Goal: Information Seeking & Learning: Find specific page/section

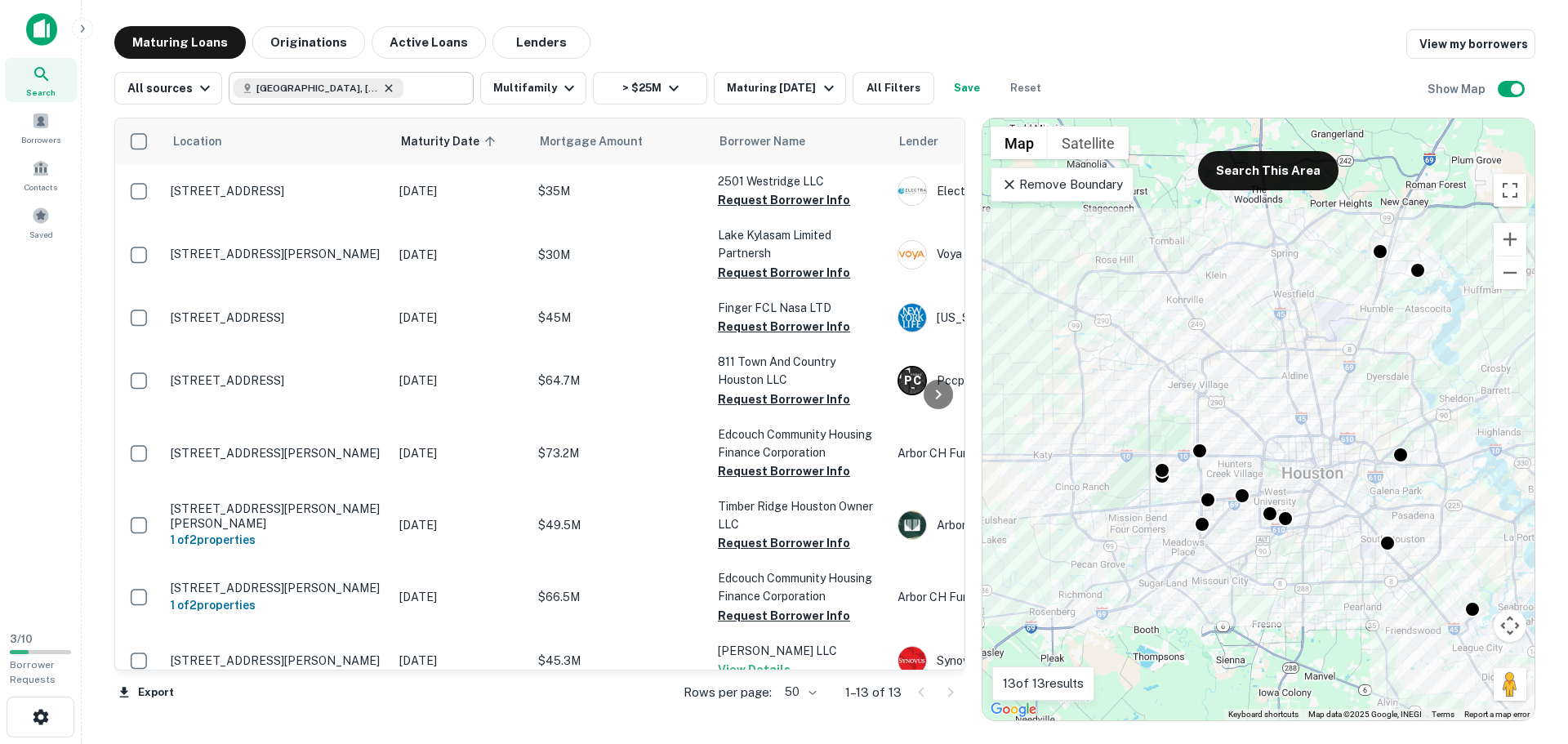
click at [382, 85] on icon at bounding box center [389, 88] width 13 height 13
type input "**********"
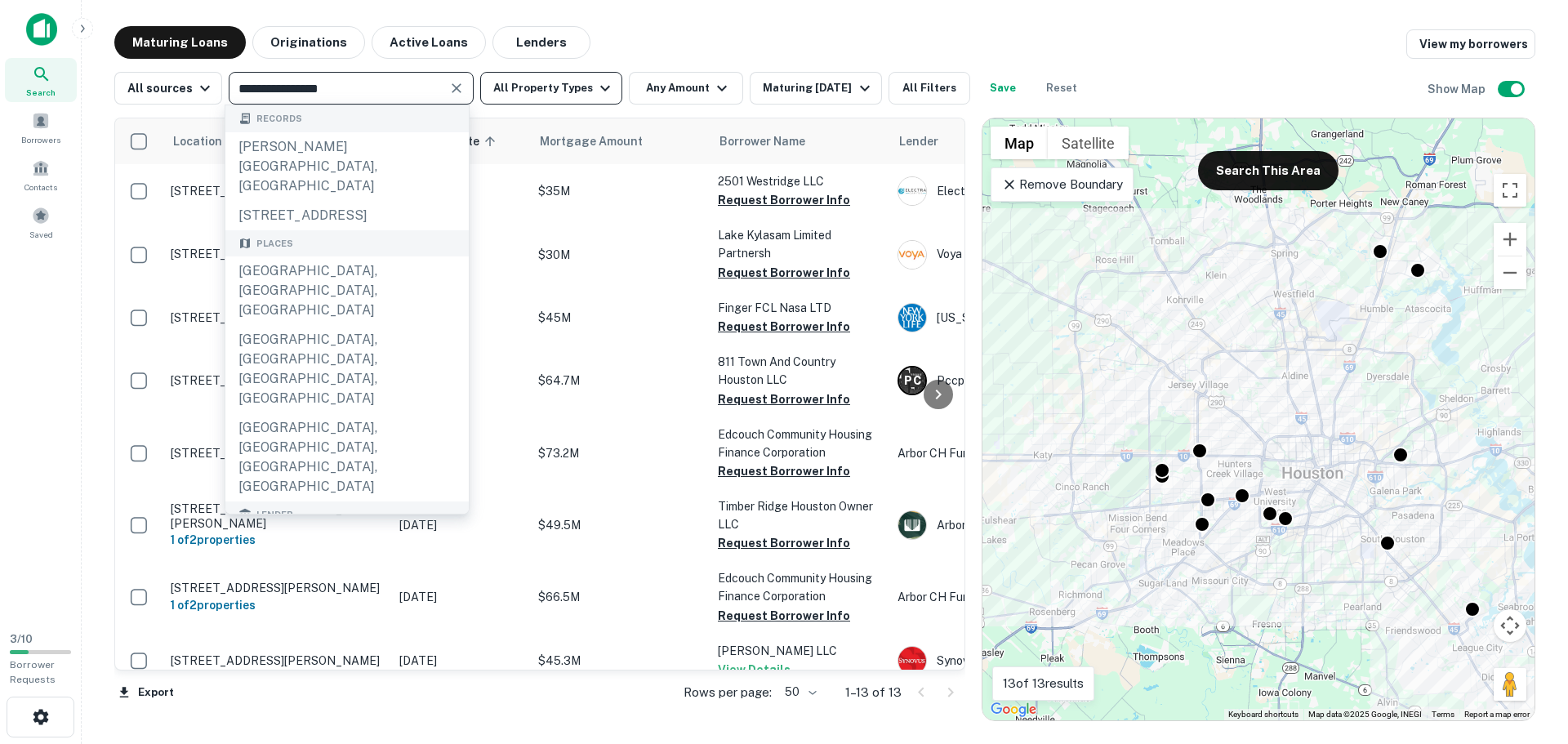
click at [562, 92] on button "All Property Types" at bounding box center [551, 88] width 142 height 33
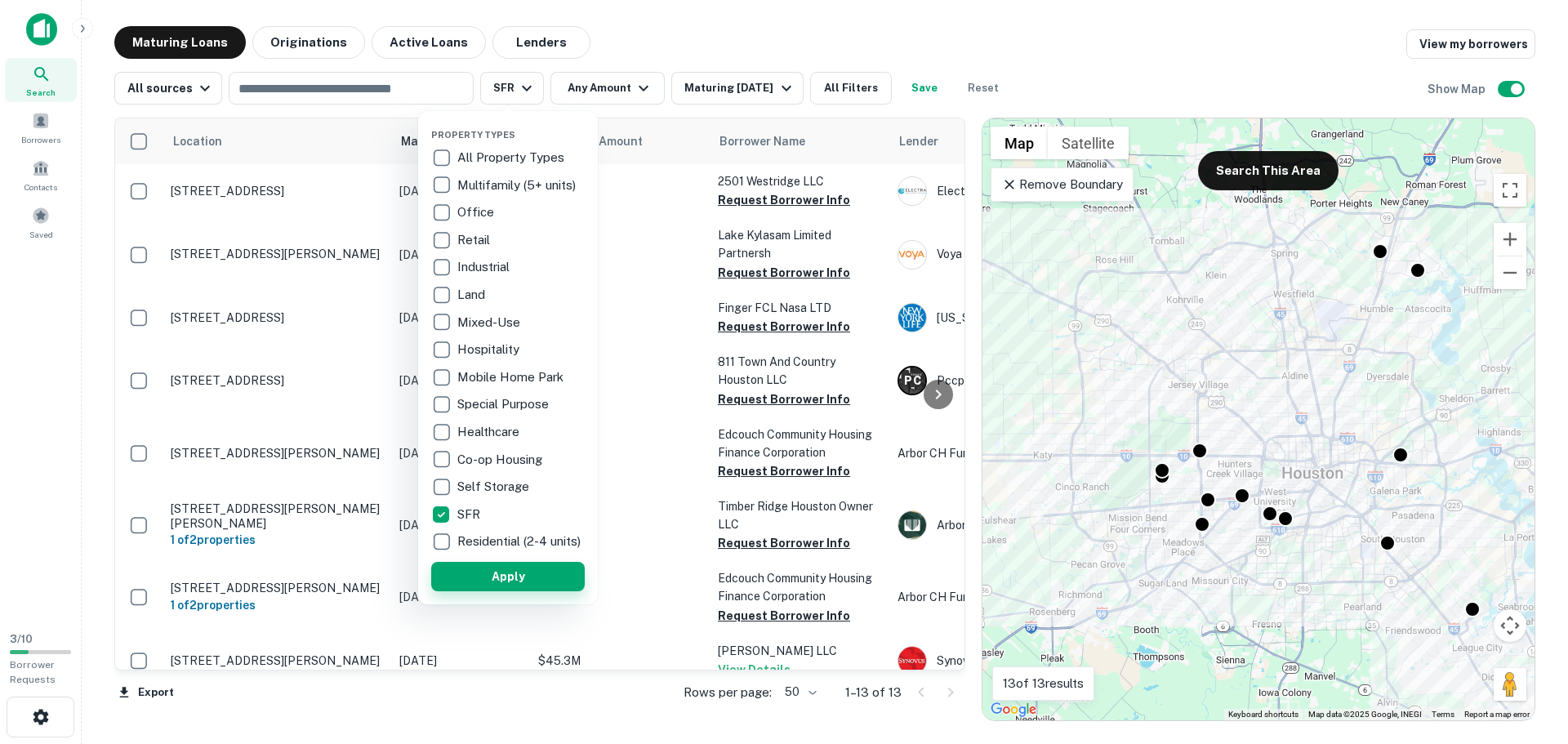
click at [495, 588] on button "Apply" at bounding box center [508, 576] width 154 height 29
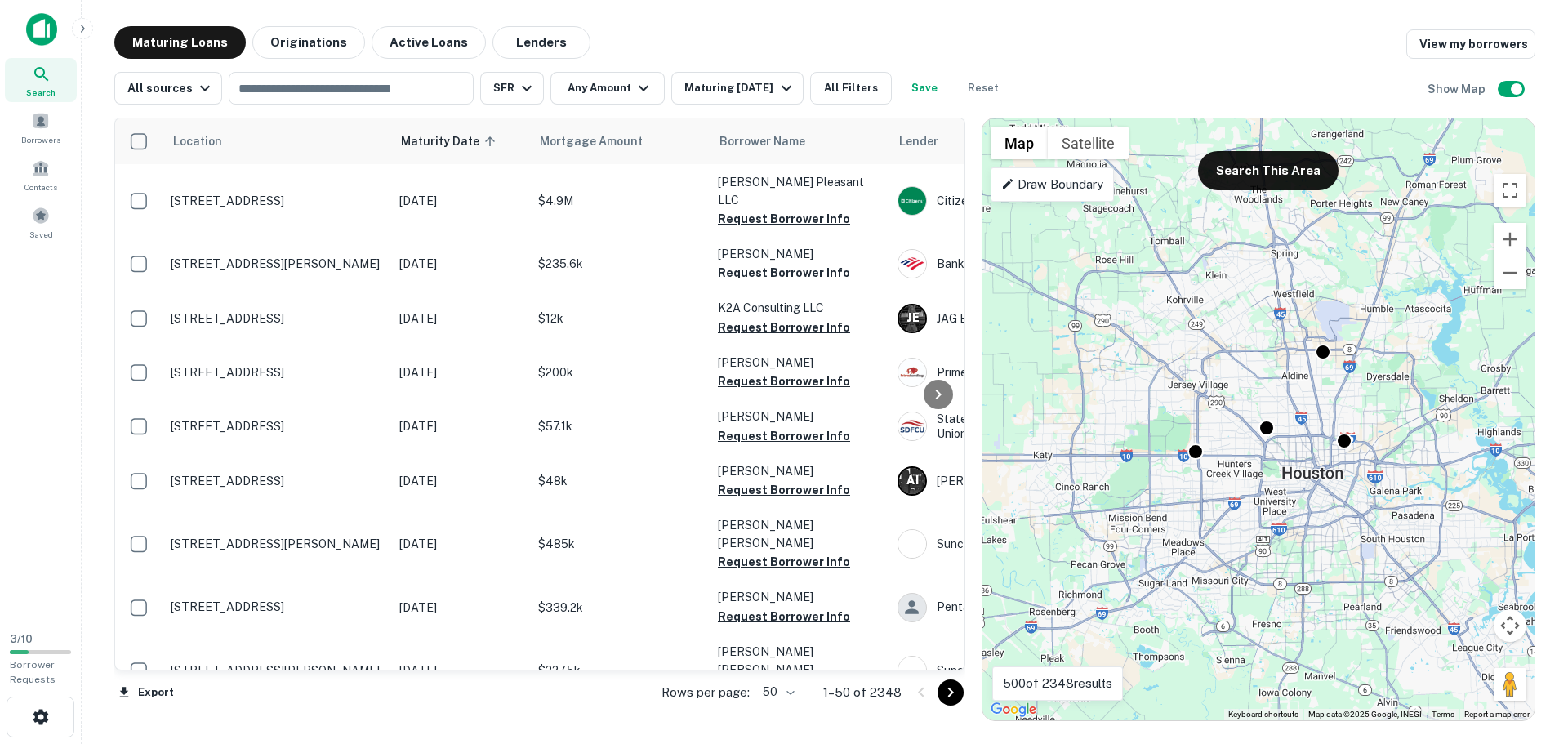
scroll to position [2316, 0]
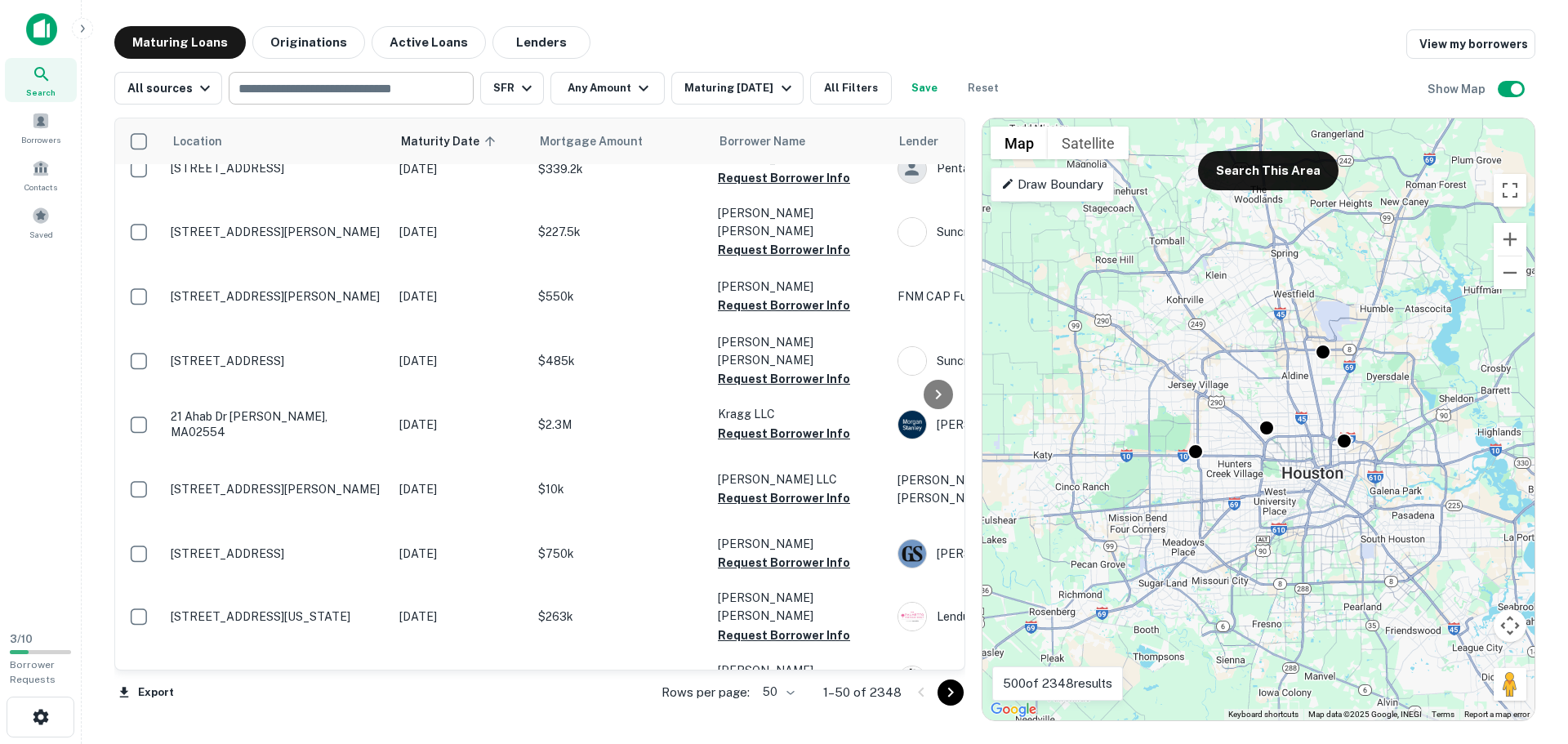
click at [385, 86] on input "text" at bounding box center [350, 88] width 233 height 23
type input "******"
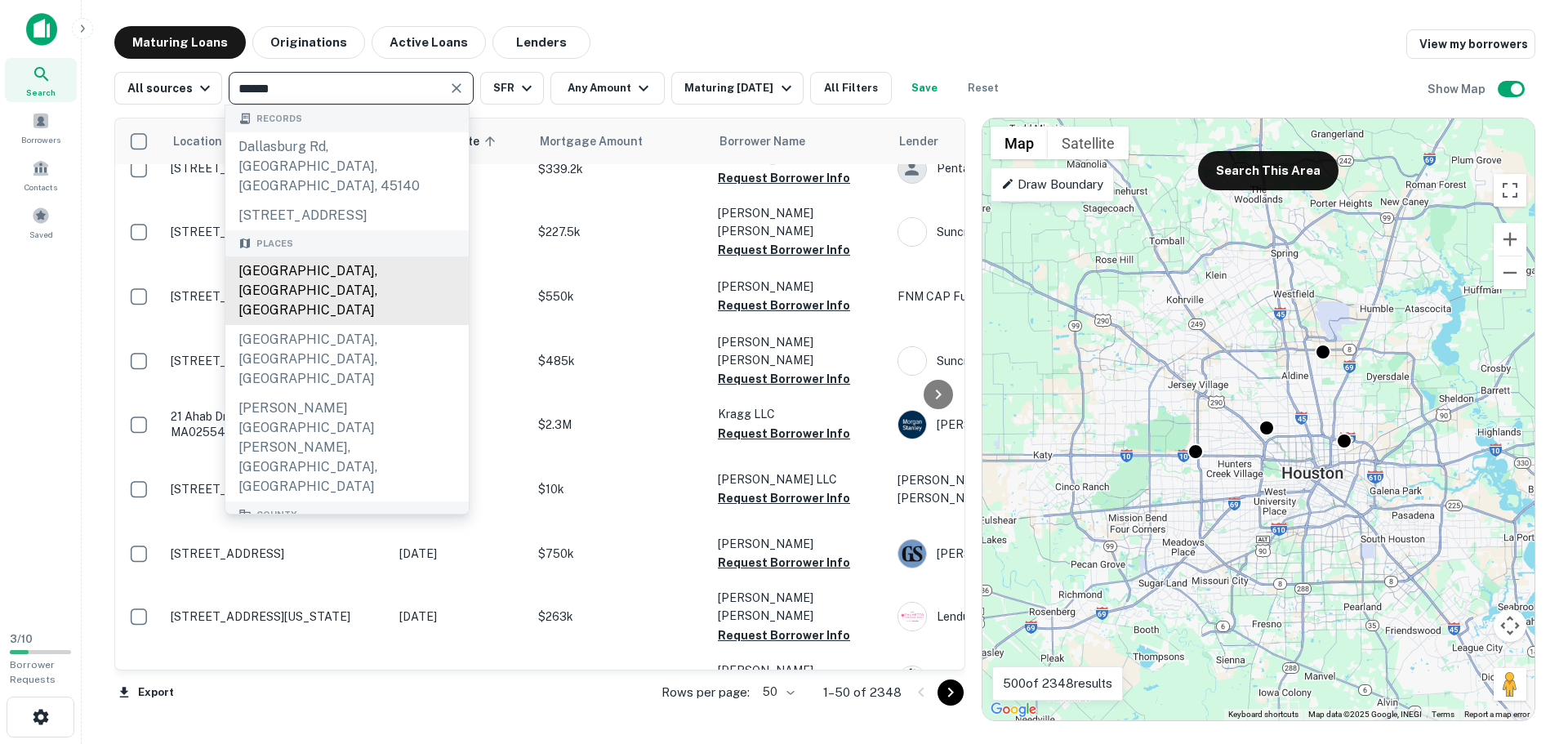
click at [330, 268] on div "[GEOGRAPHIC_DATA], [GEOGRAPHIC_DATA], [GEOGRAPHIC_DATA]" at bounding box center [347, 290] width 244 height 68
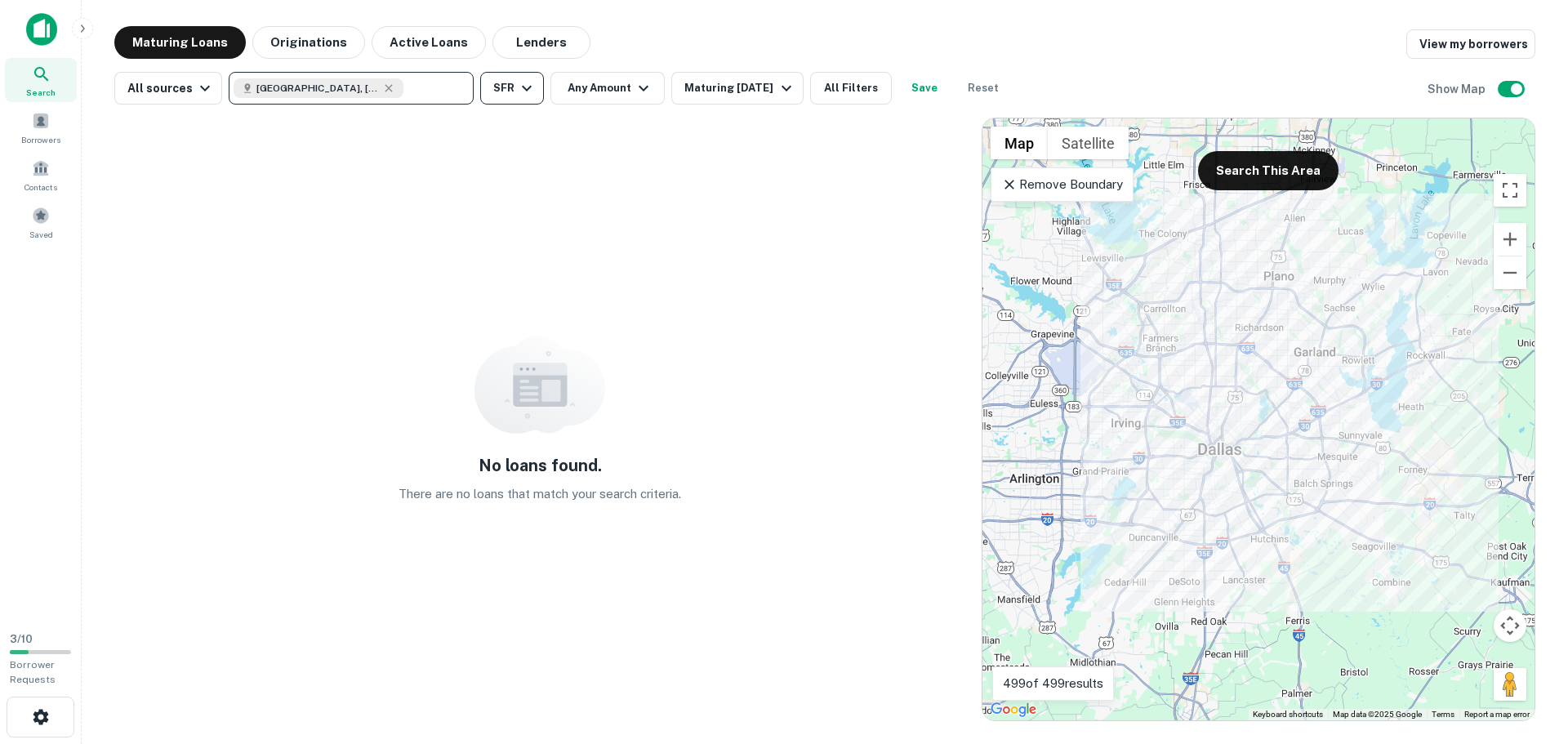
click at [529, 92] on icon "button" at bounding box center [527, 88] width 20 height 20
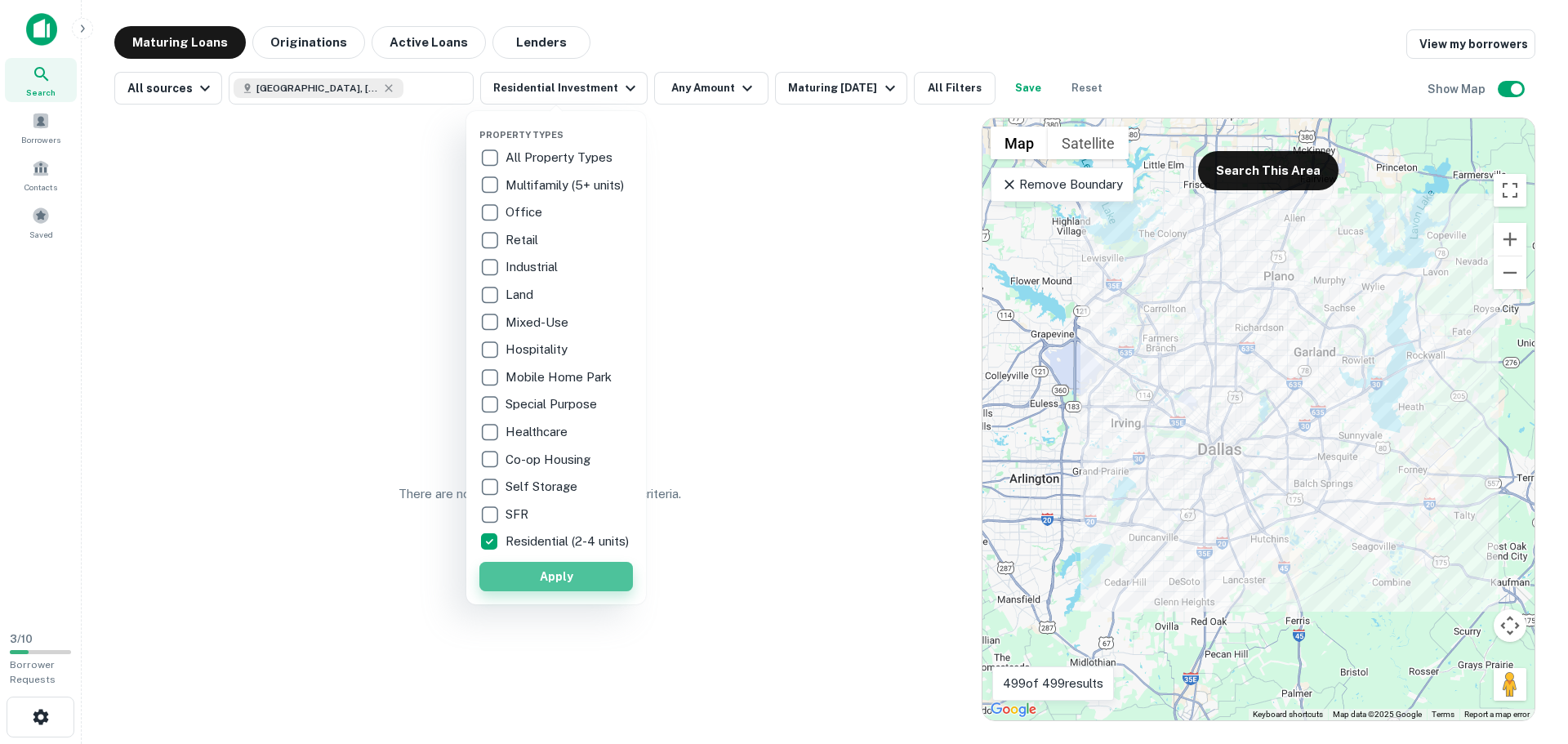
click at [563, 583] on button "Apply" at bounding box center [556, 576] width 154 height 29
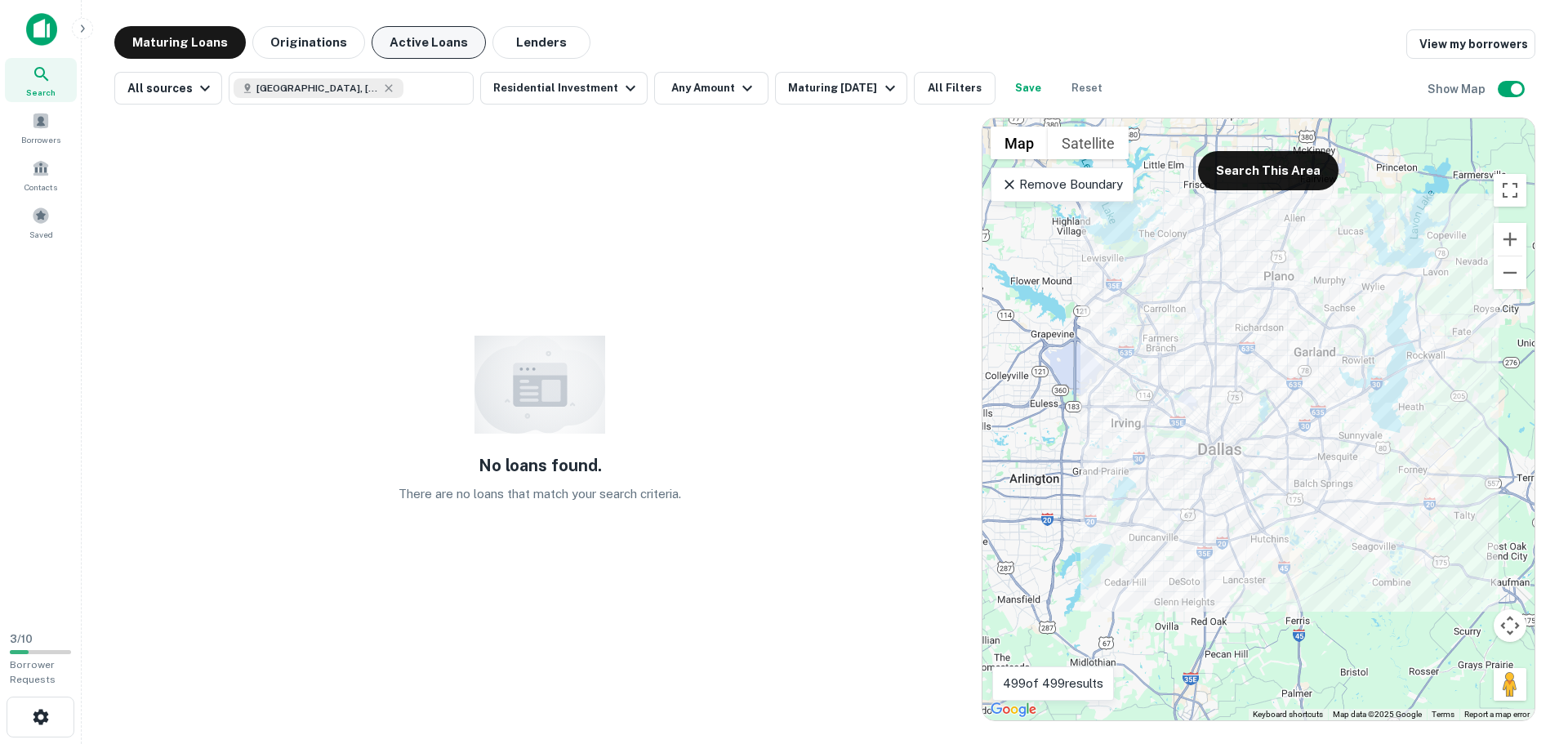
click at [402, 36] on button "Active Loans" at bounding box center [429, 42] width 115 height 33
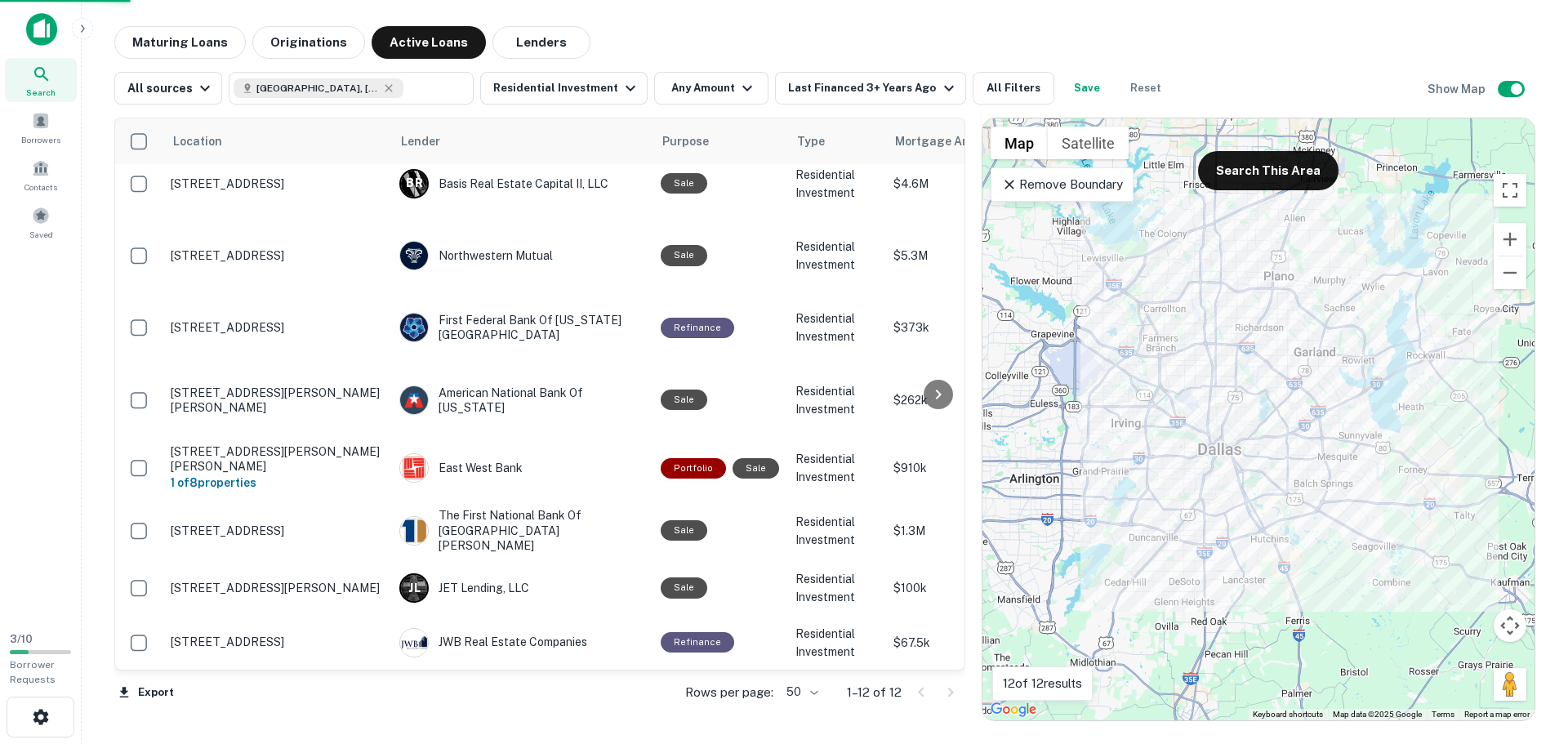
scroll to position [157, 0]
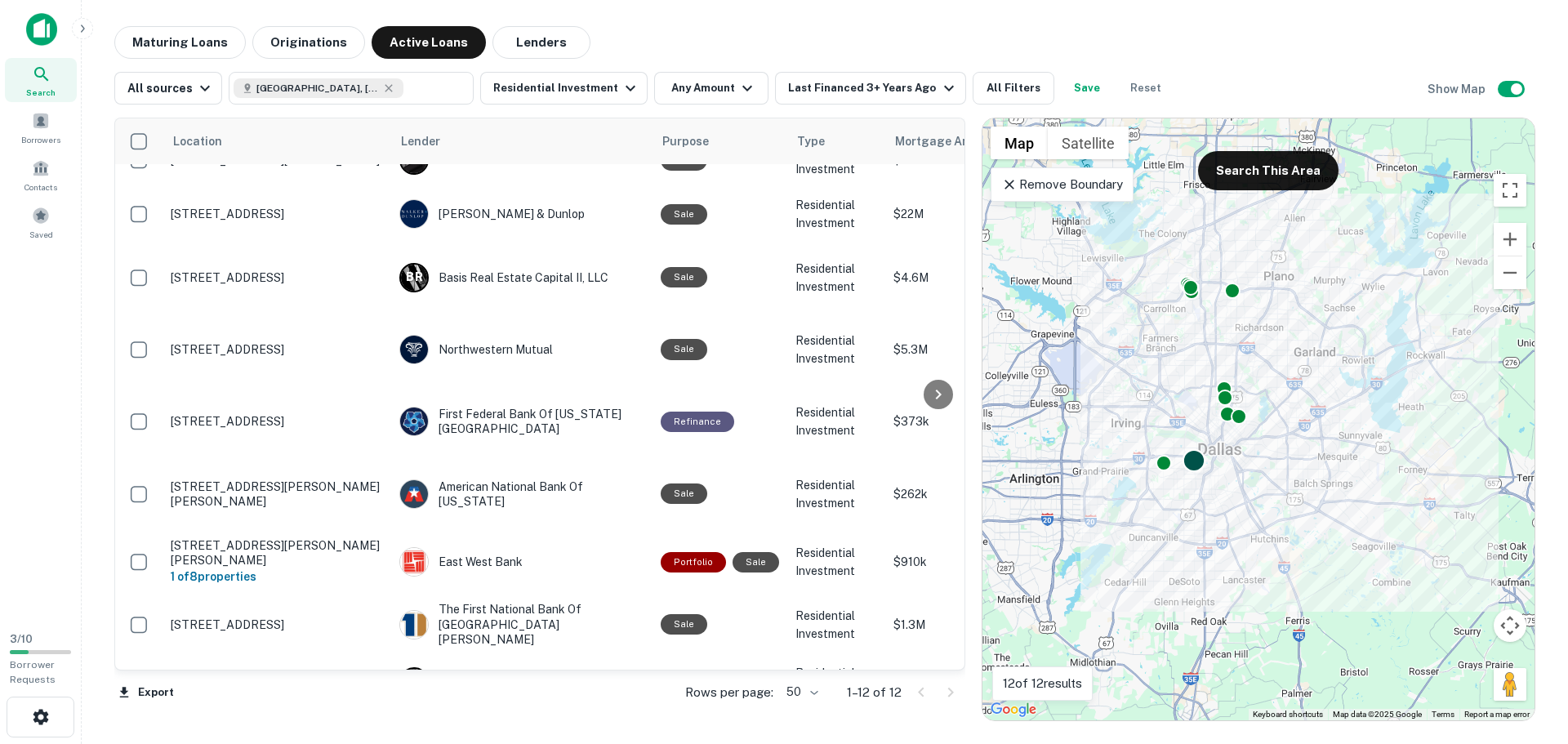
click at [1193, 460] on div at bounding box center [1194, 460] width 24 height 24
click at [586, 86] on button "Residential Investment" at bounding box center [564, 88] width 167 height 33
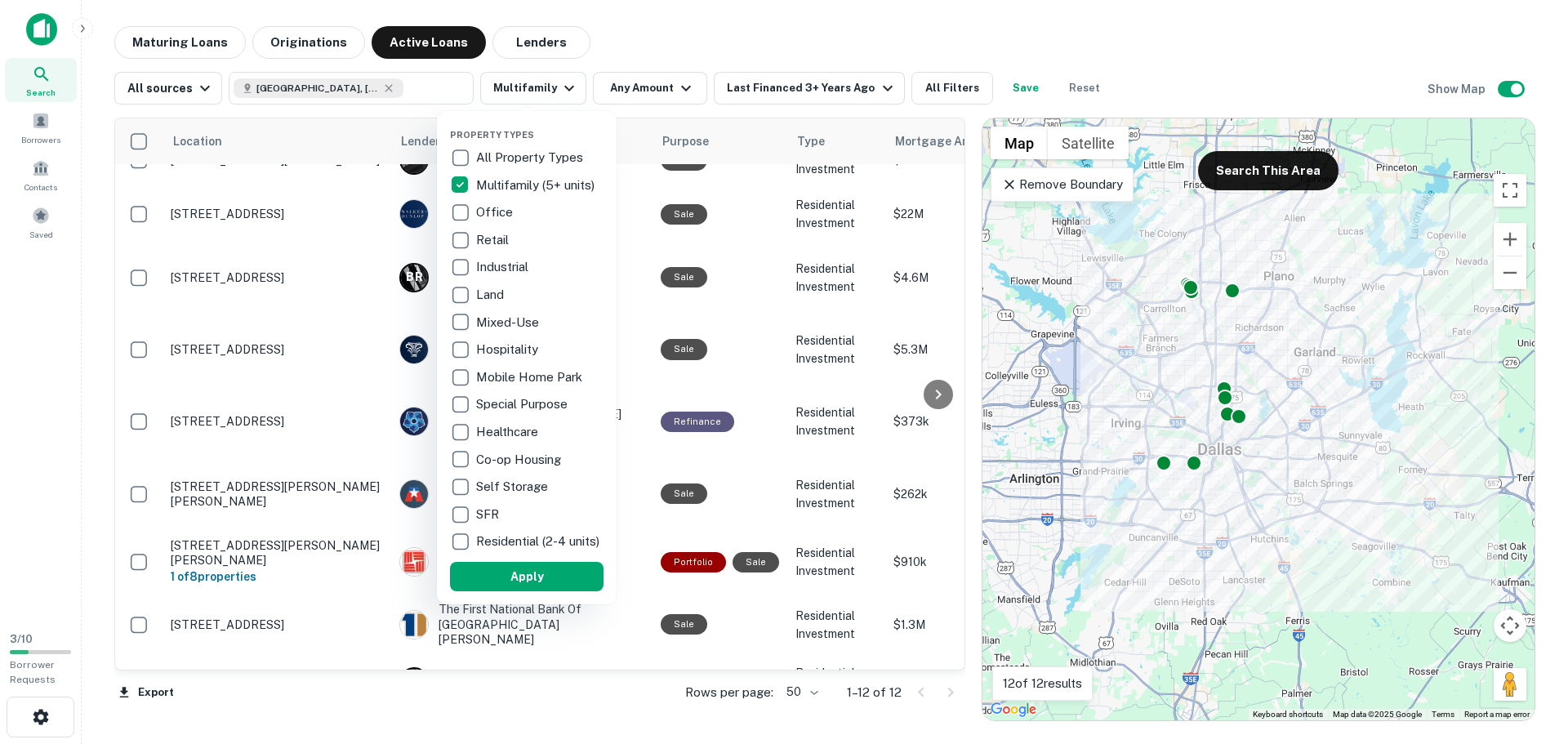
click at [1237, 415] on div at bounding box center [784, 372] width 1568 height 744
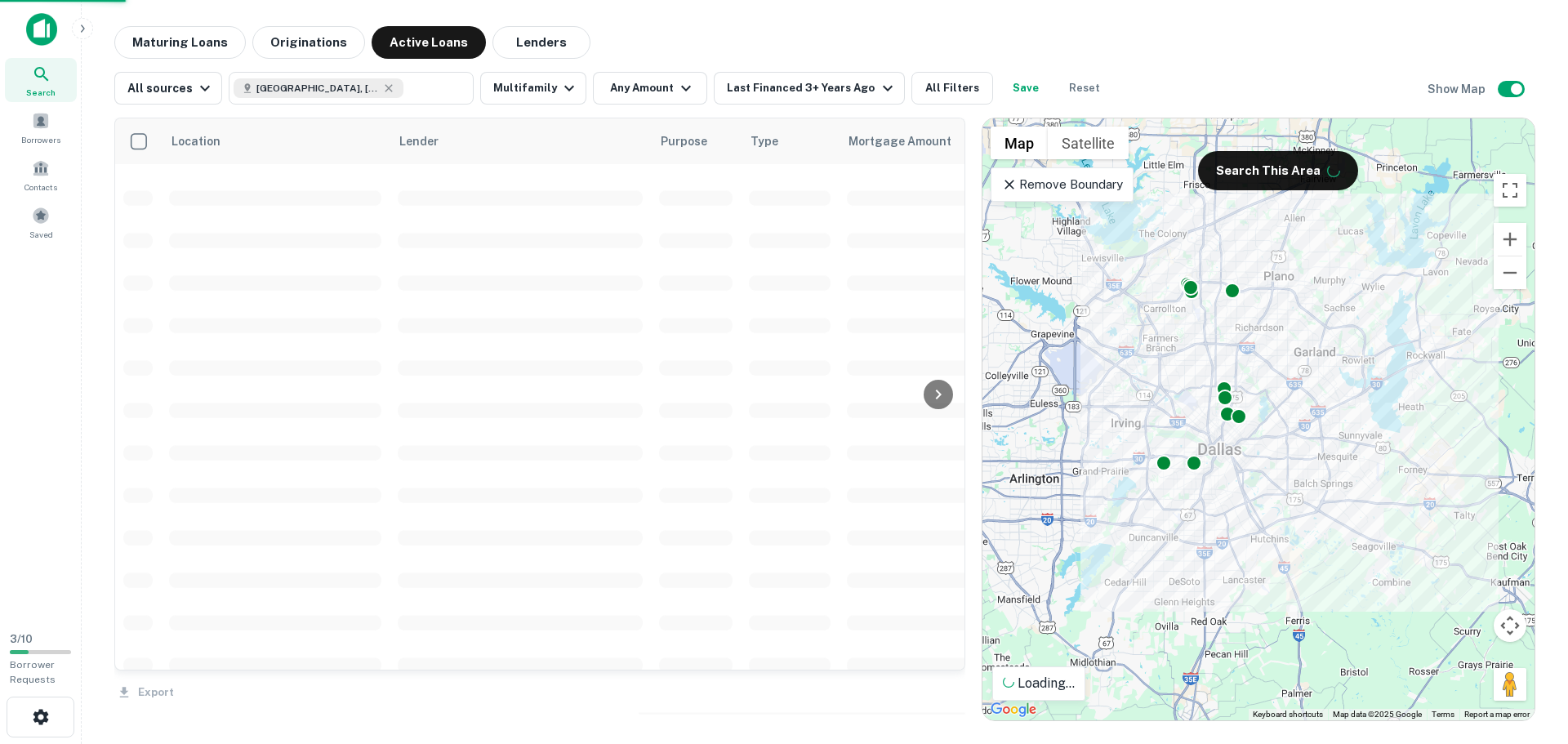
scroll to position [2316, 0]
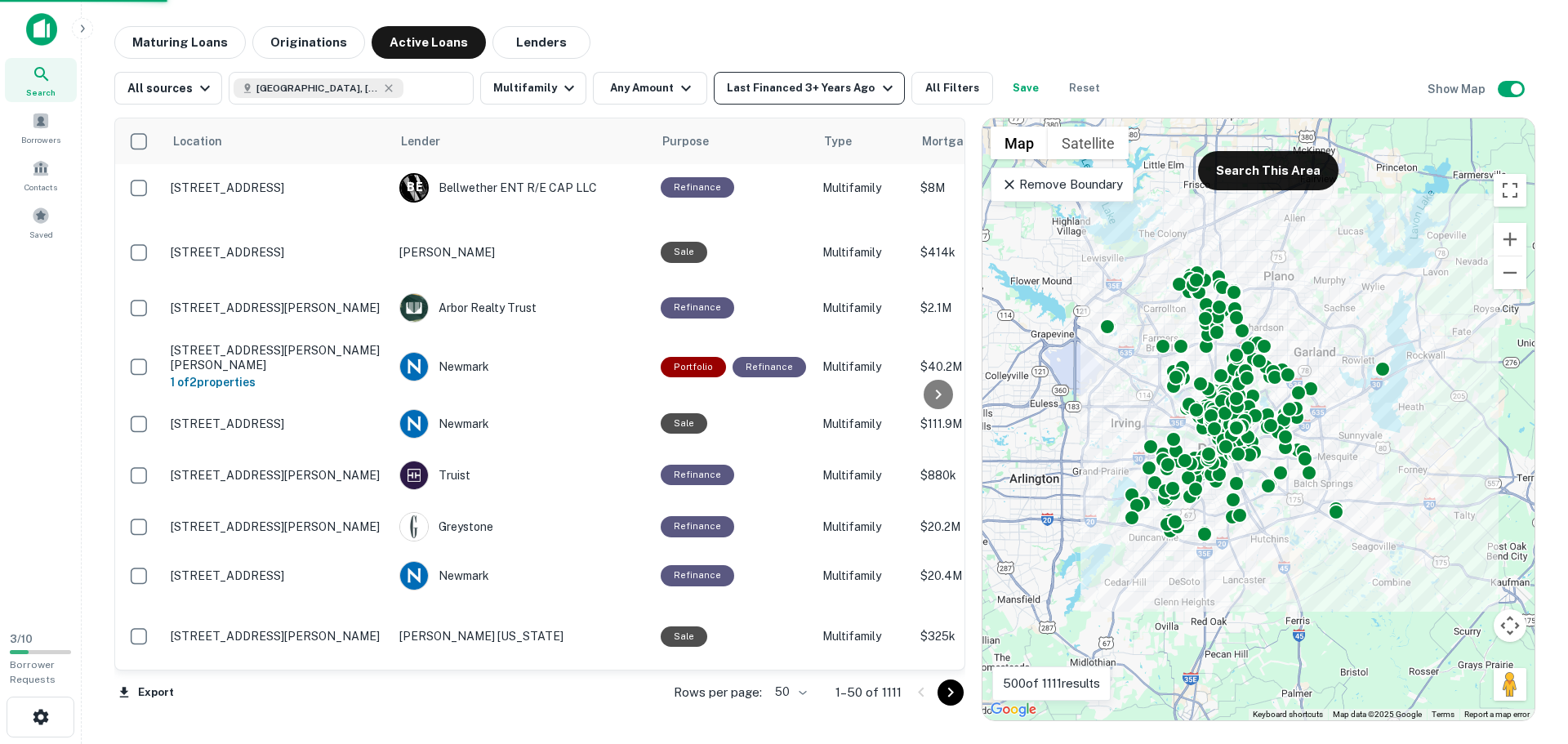
click at [776, 84] on div "Last Financed 3+ Years Ago" at bounding box center [811, 88] width 170 height 20
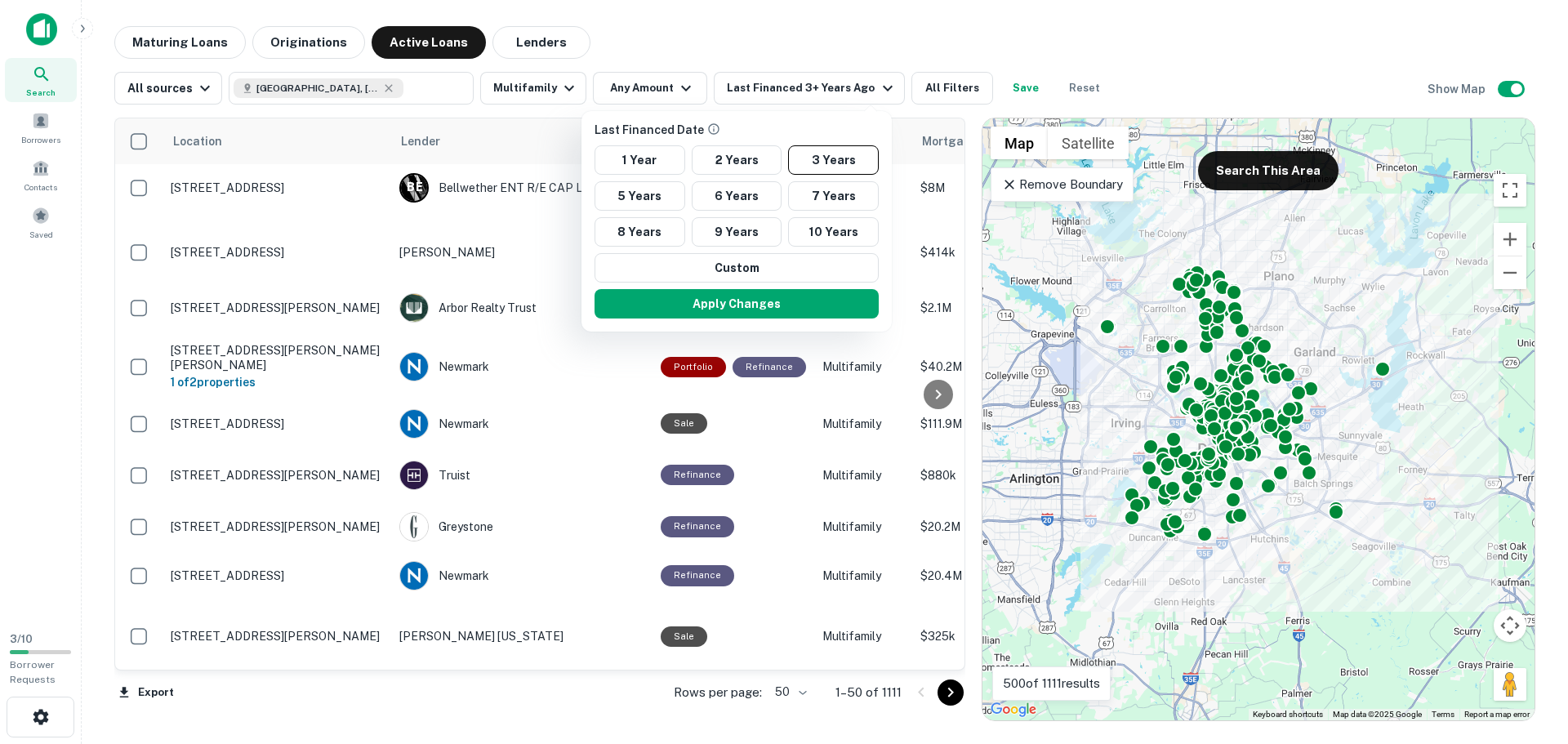
click at [541, 85] on div at bounding box center [784, 372] width 1568 height 744
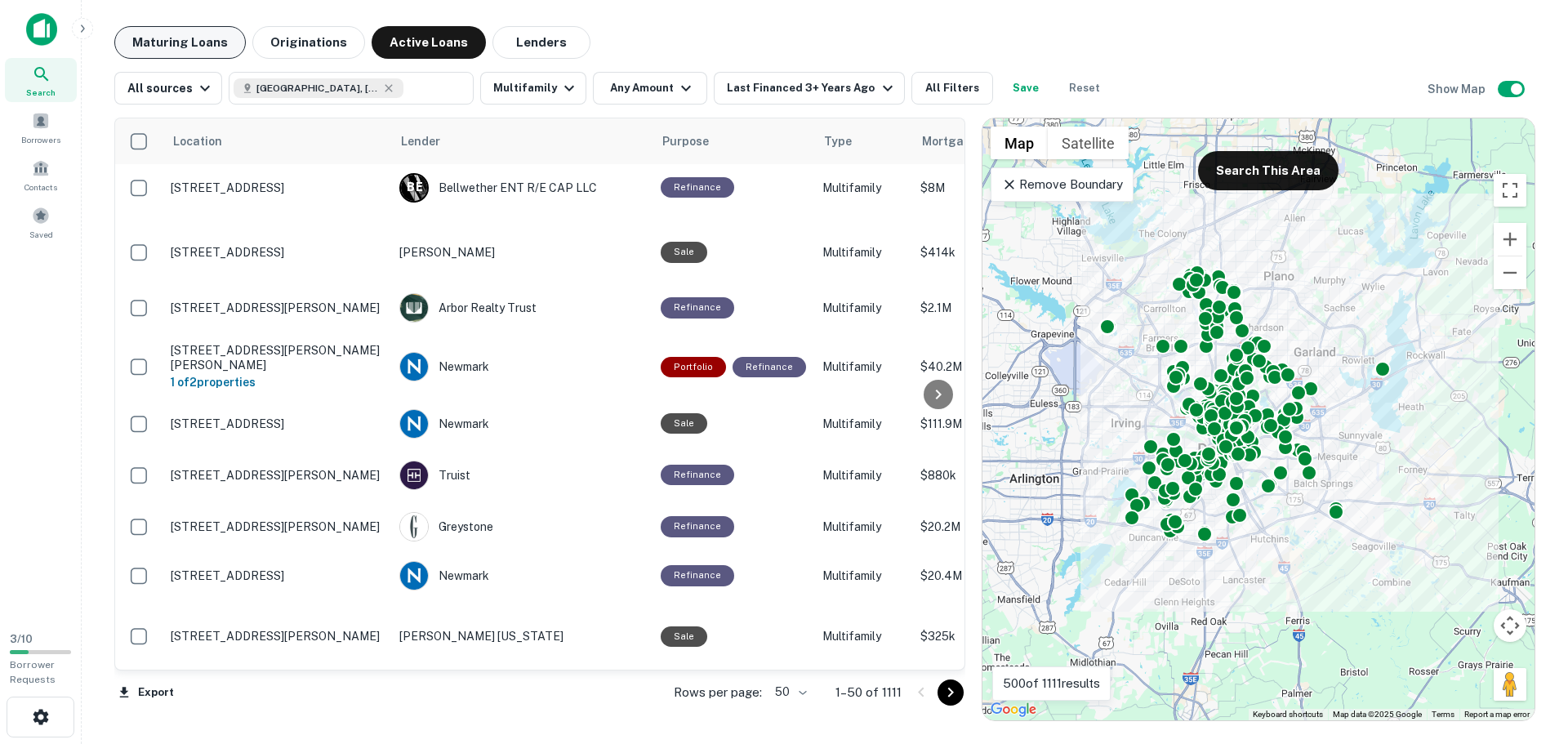
click at [162, 36] on button "Maturing Loans" at bounding box center [181, 42] width 132 height 33
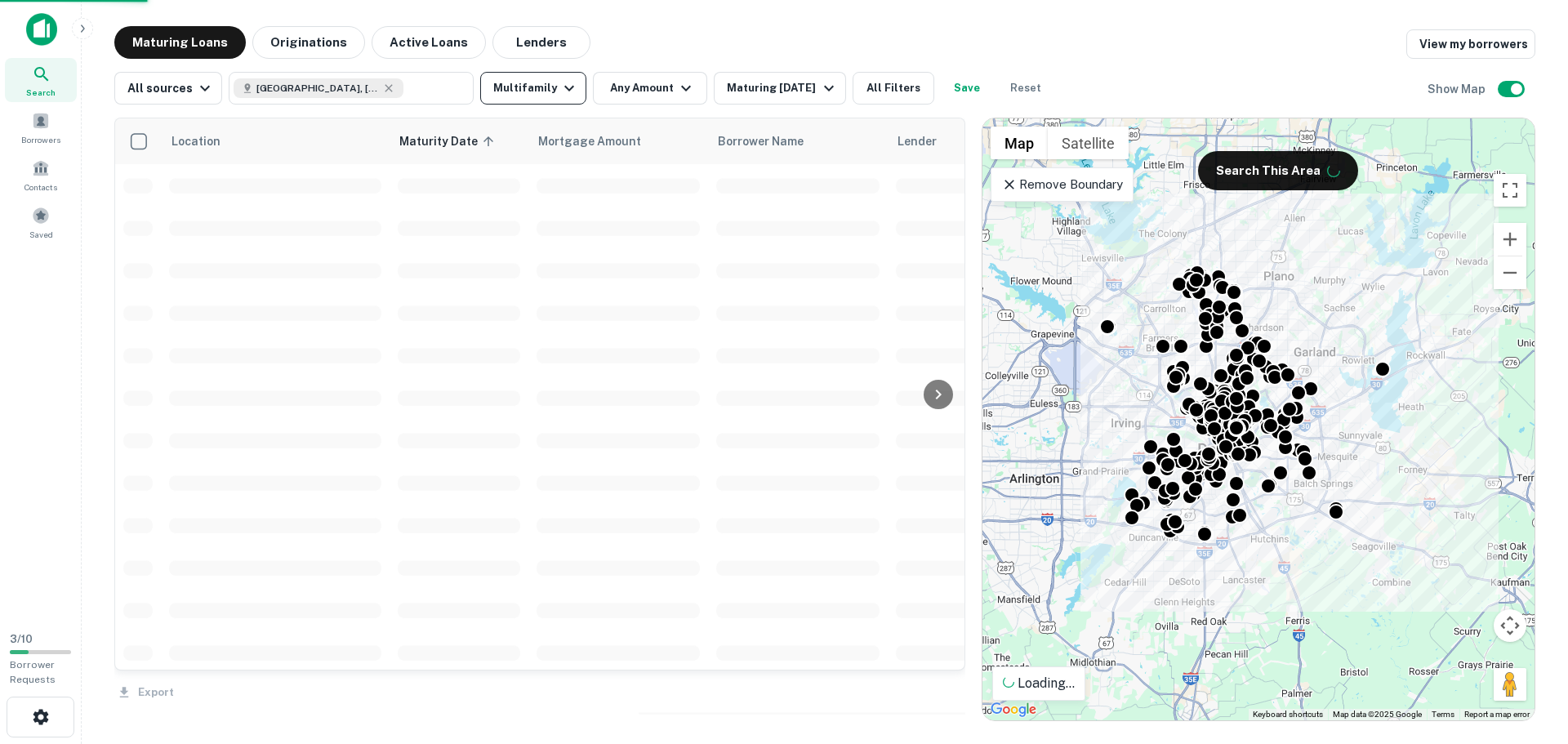
scroll to position [2316, 0]
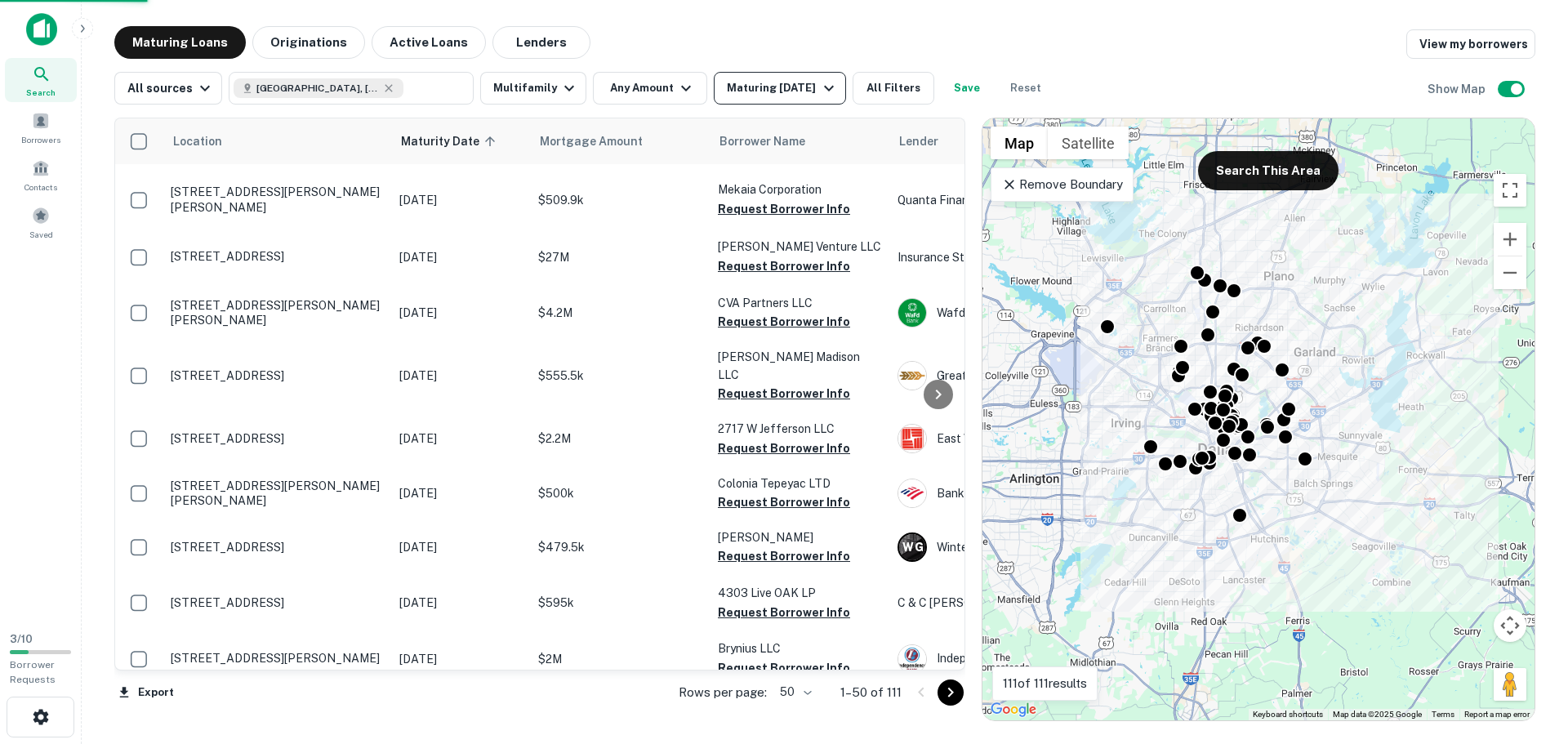
click at [794, 88] on div "Maturing [DATE]" at bounding box center [782, 88] width 111 height 20
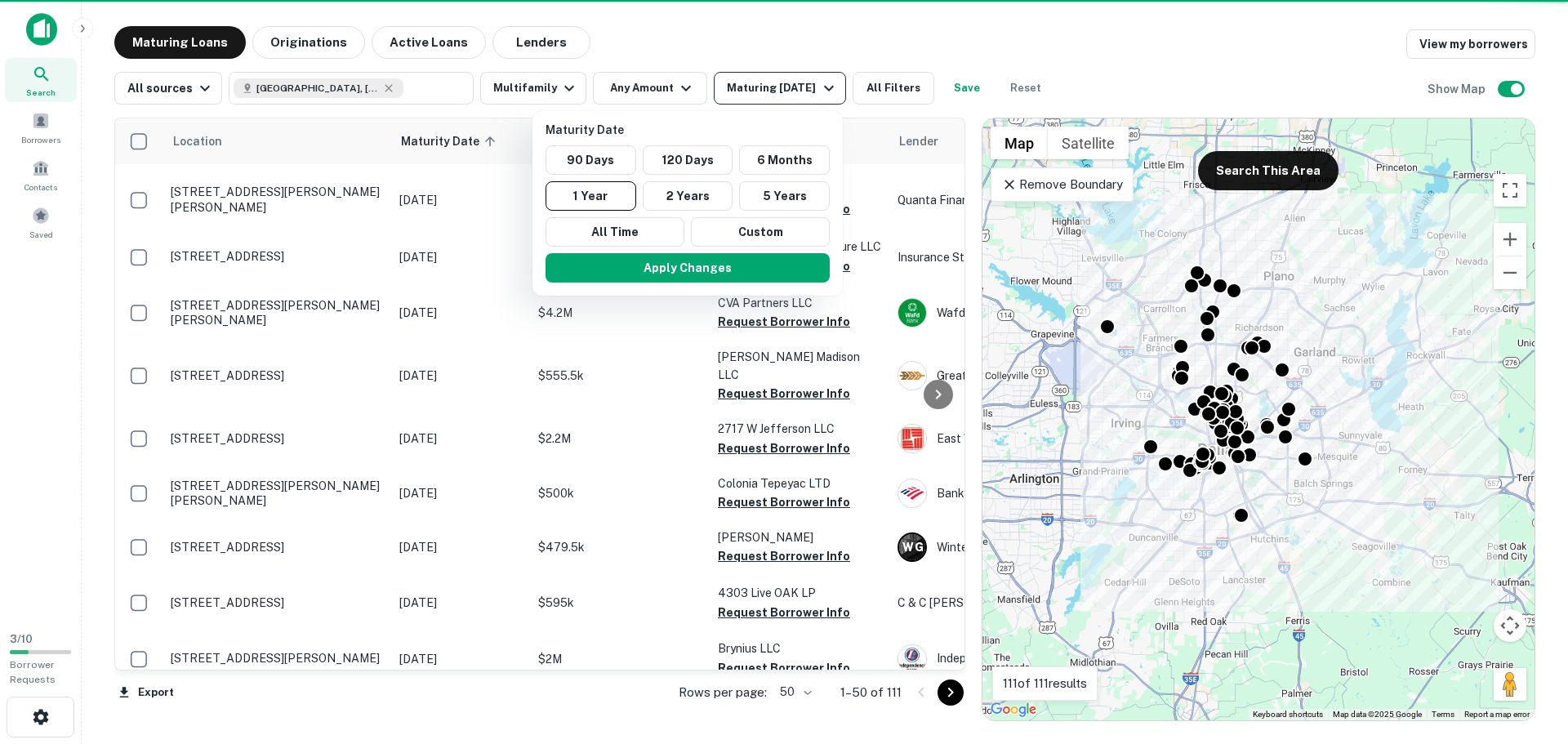
scroll to position [2294, 0]
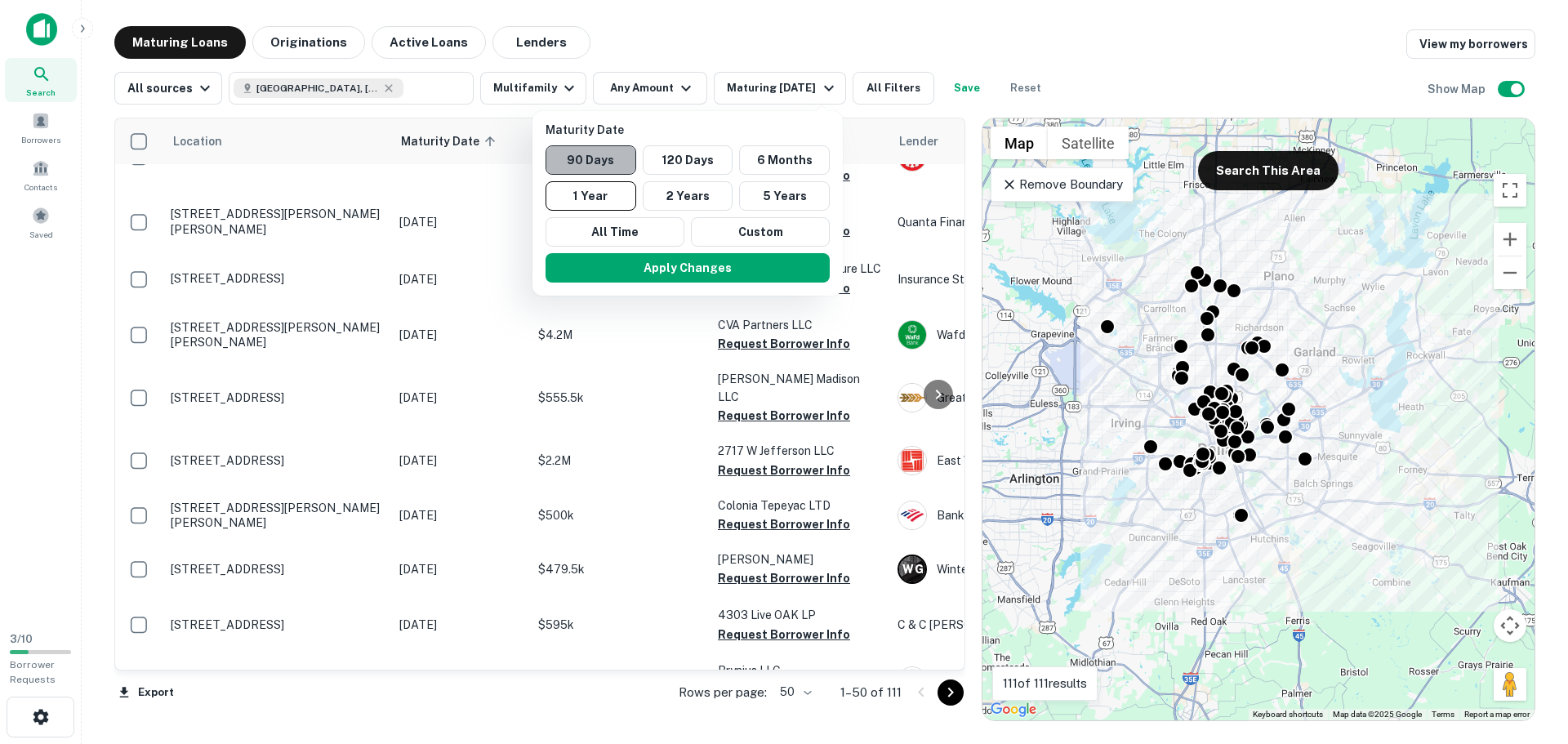
click at [604, 154] on button "90 Days" at bounding box center [591, 159] width 91 height 29
click at [677, 153] on button "120 Days" at bounding box center [700, 159] width 91 height 29
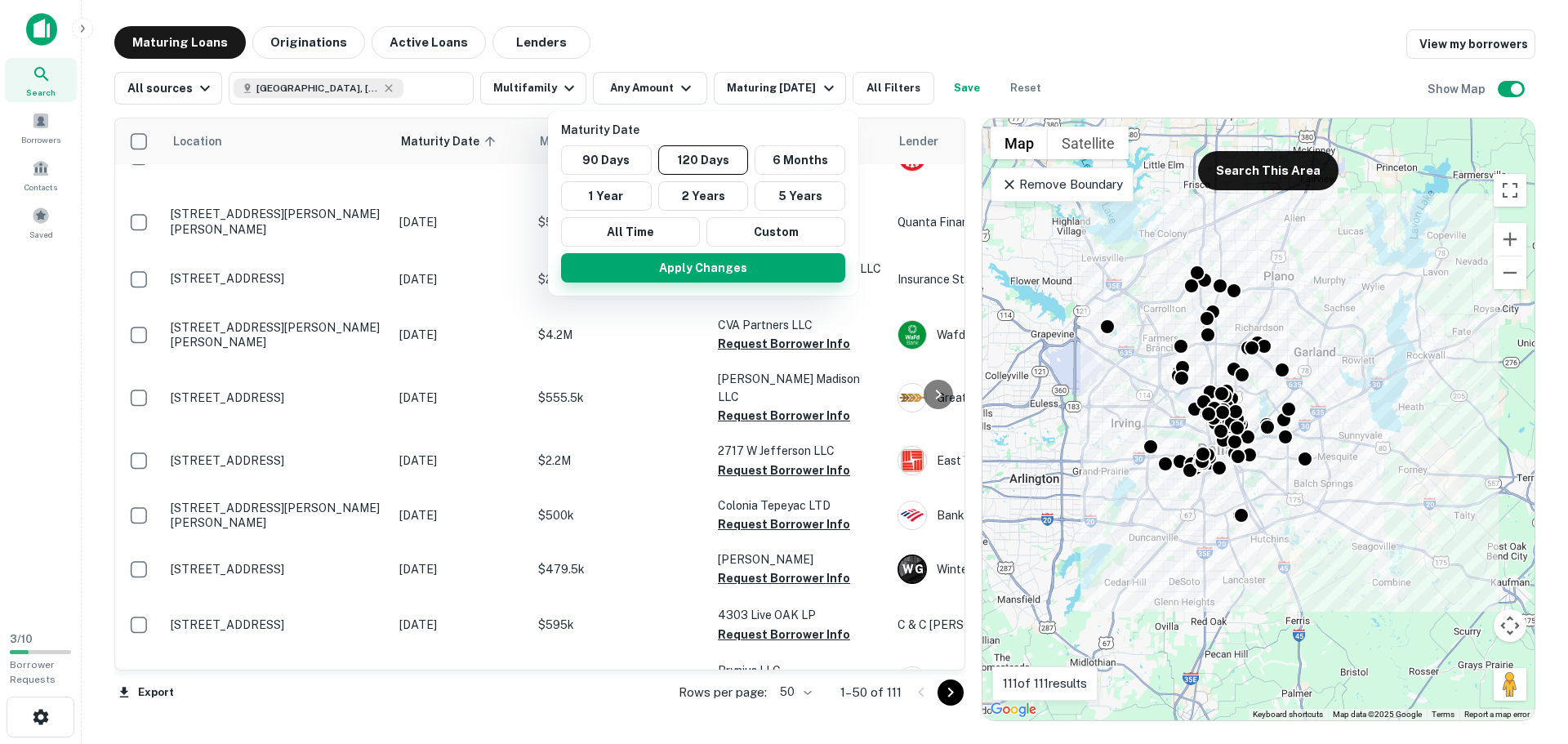
click at [746, 262] on button "Apply Changes" at bounding box center [704, 268] width 285 height 29
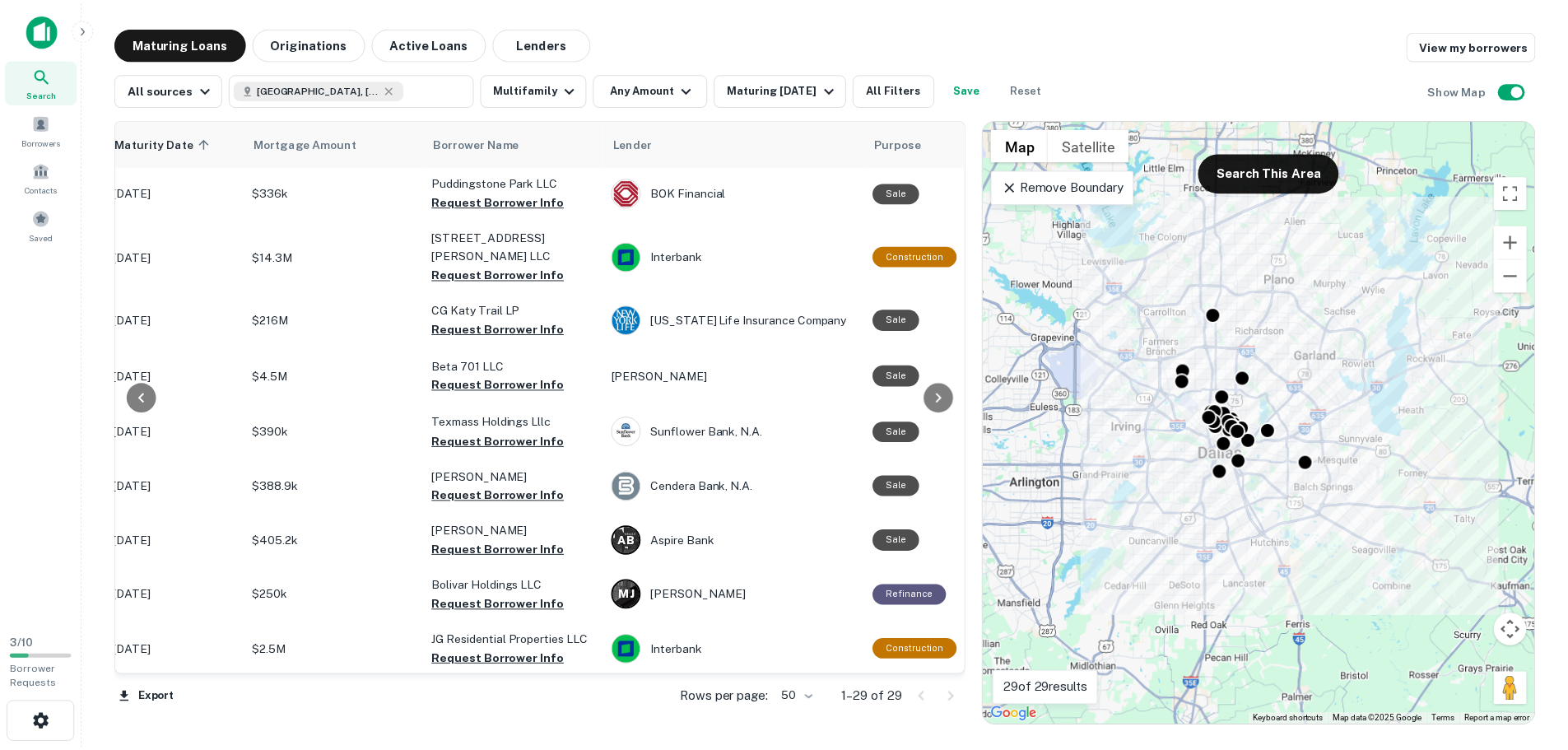
scroll to position [0, 289]
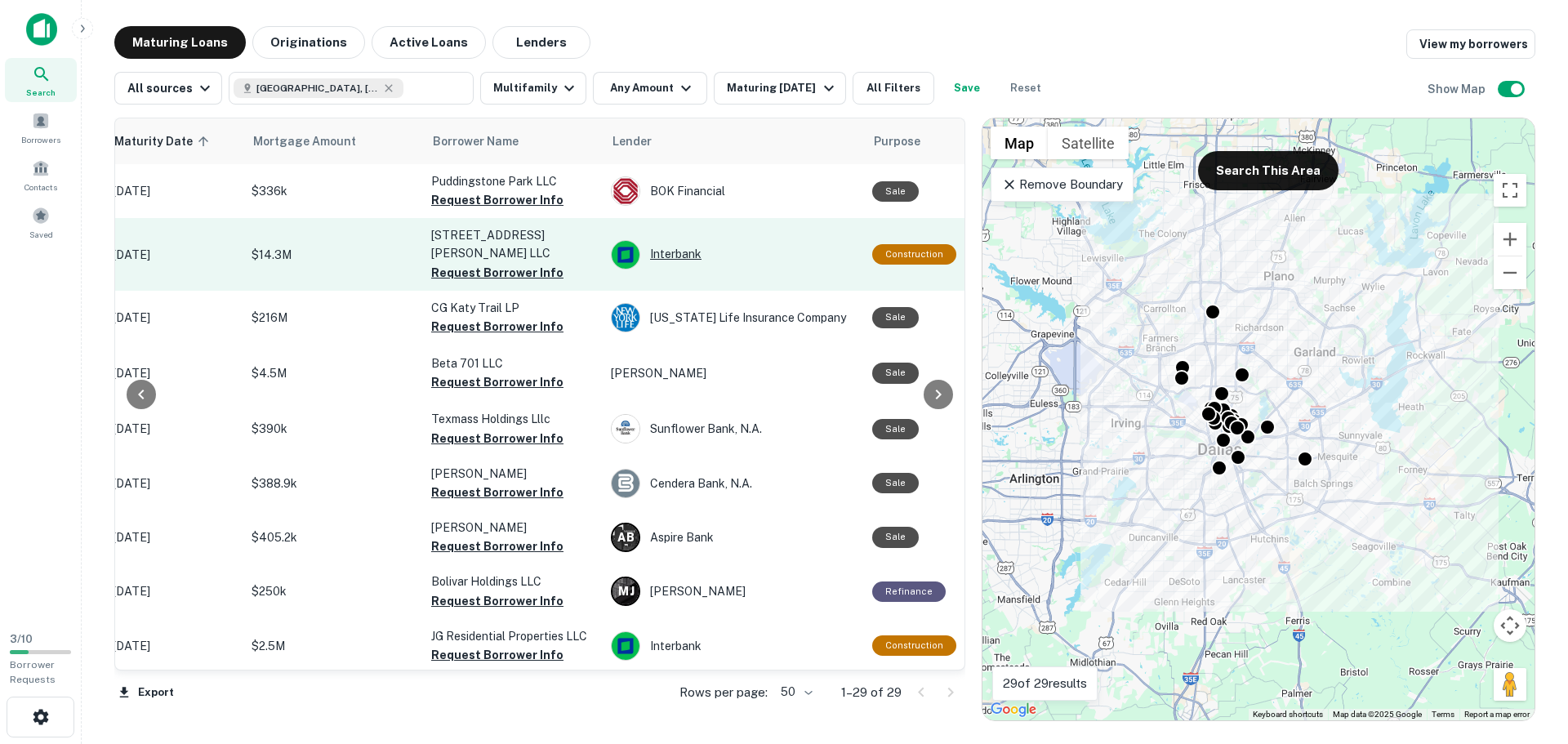
click at [672, 244] on div "Interbank" at bounding box center [734, 254] width 245 height 29
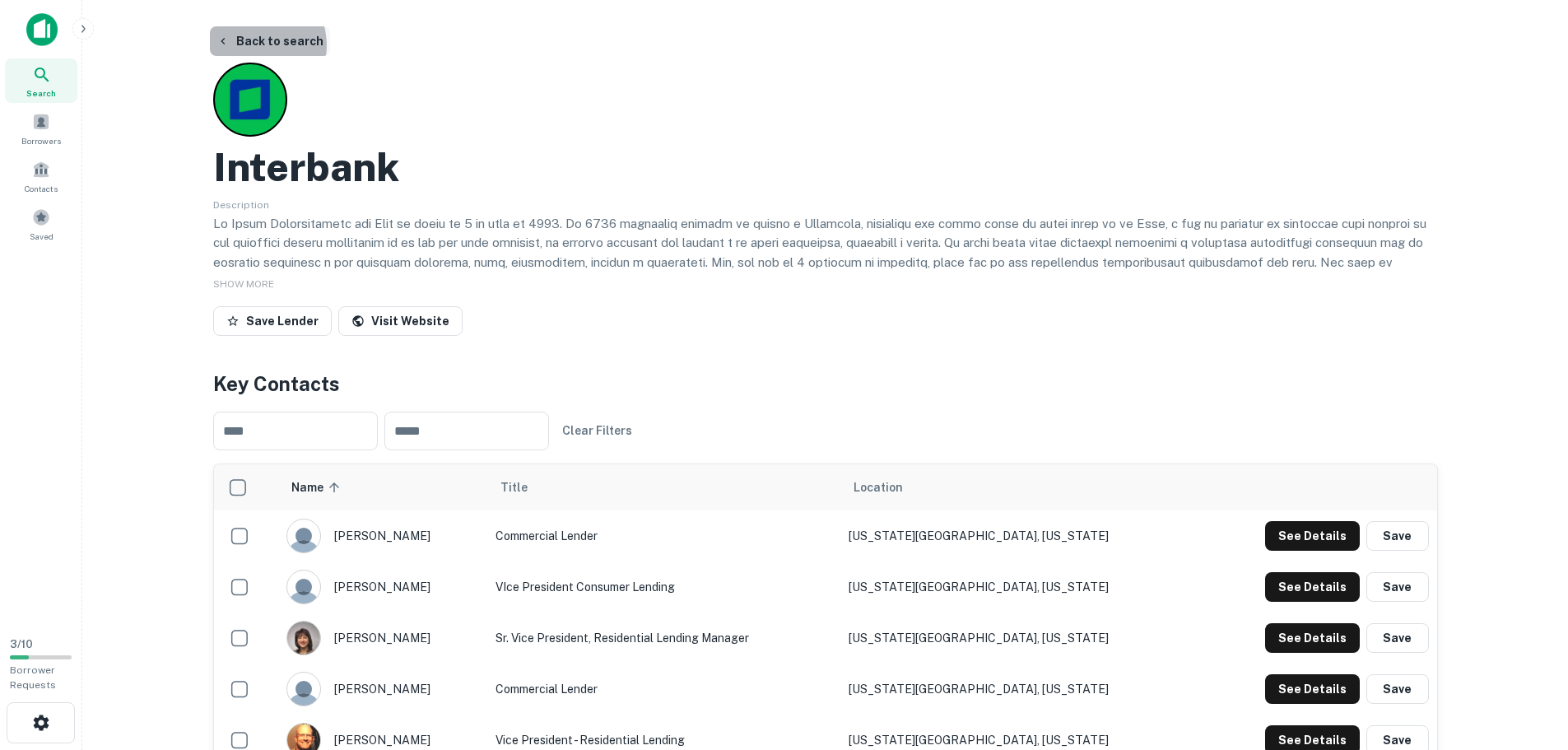
click at [253, 46] on button "Back to search" at bounding box center [270, 40] width 120 height 30
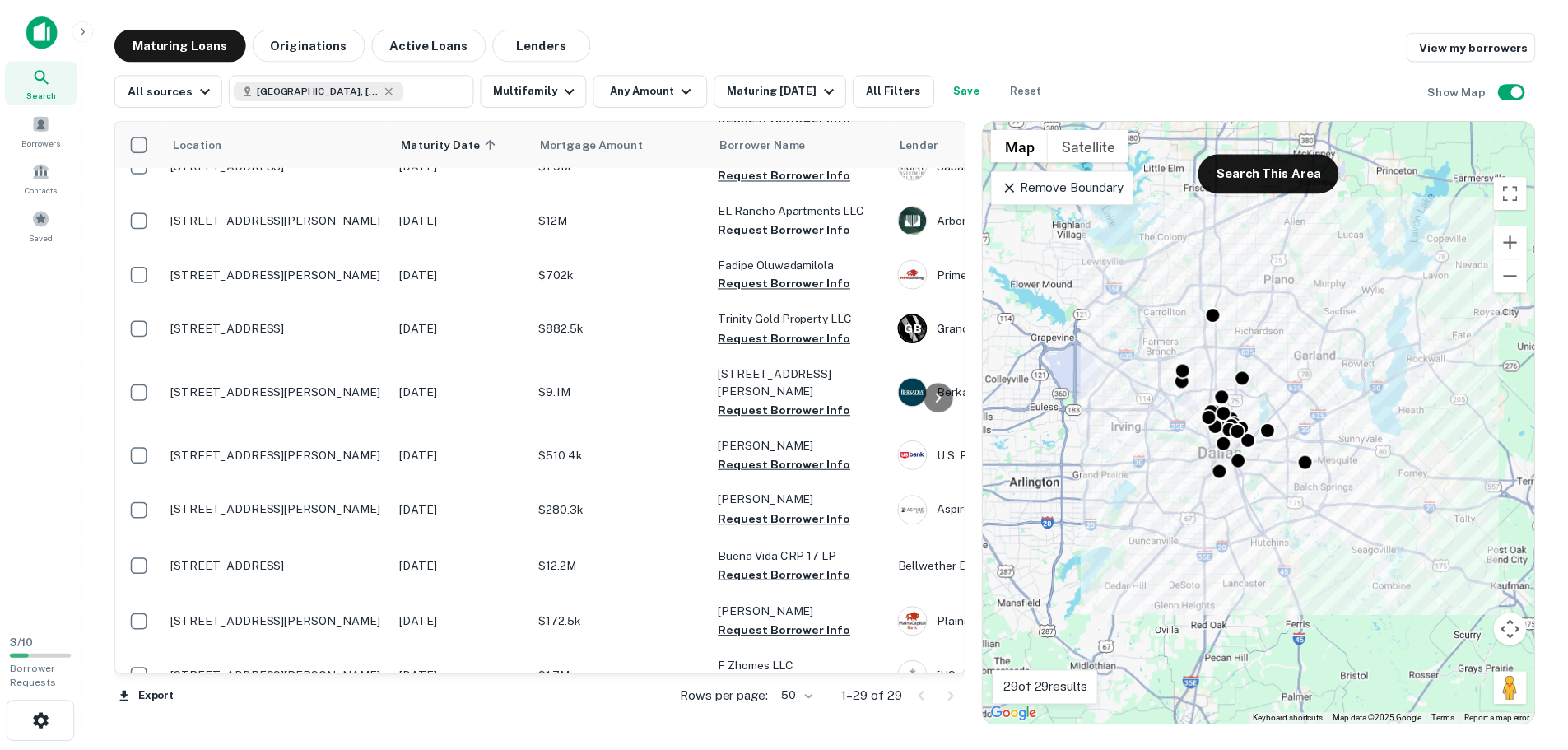
scroll to position [987, 0]
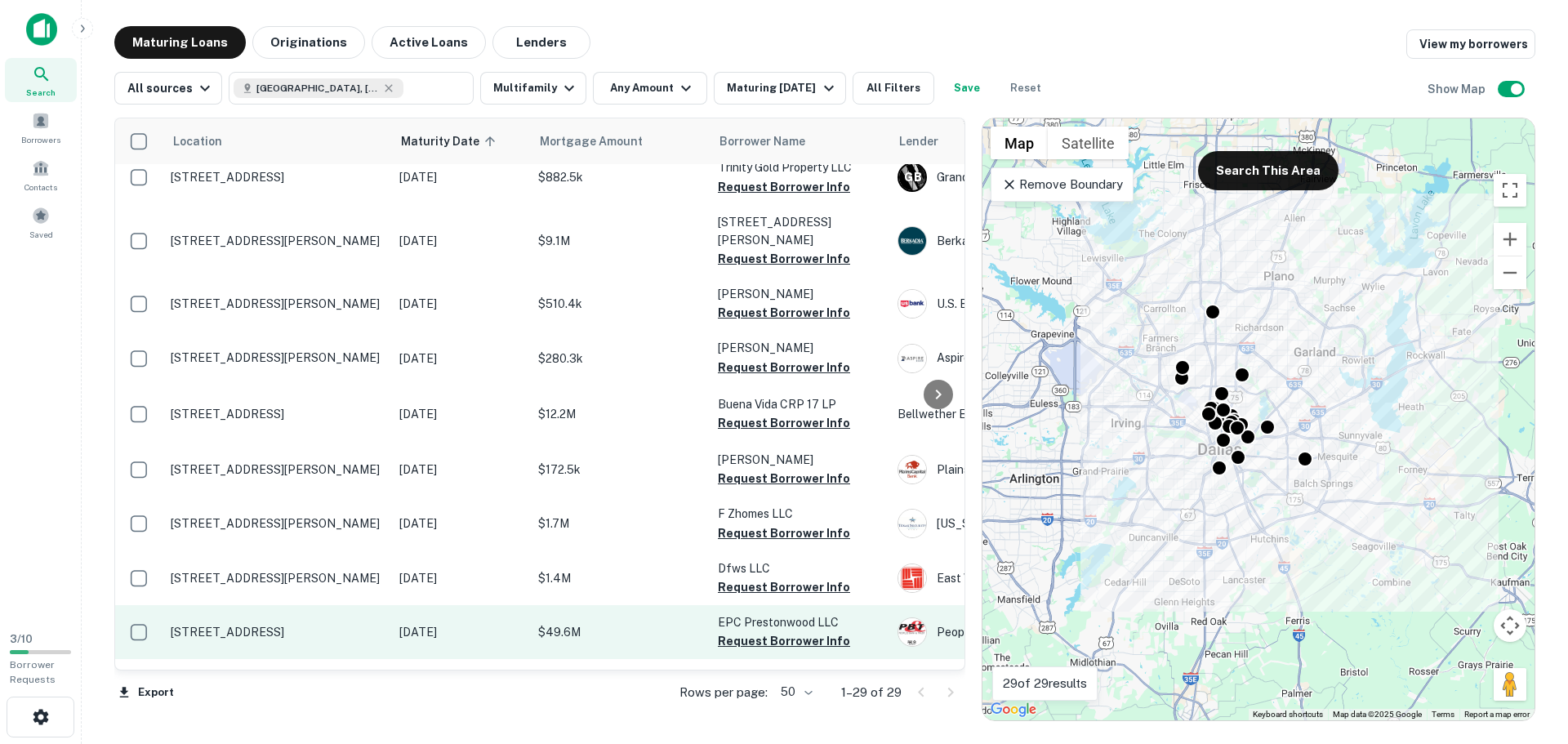
click at [267, 625] on p "[STREET_ADDRESS]" at bounding box center [277, 632] width 213 height 15
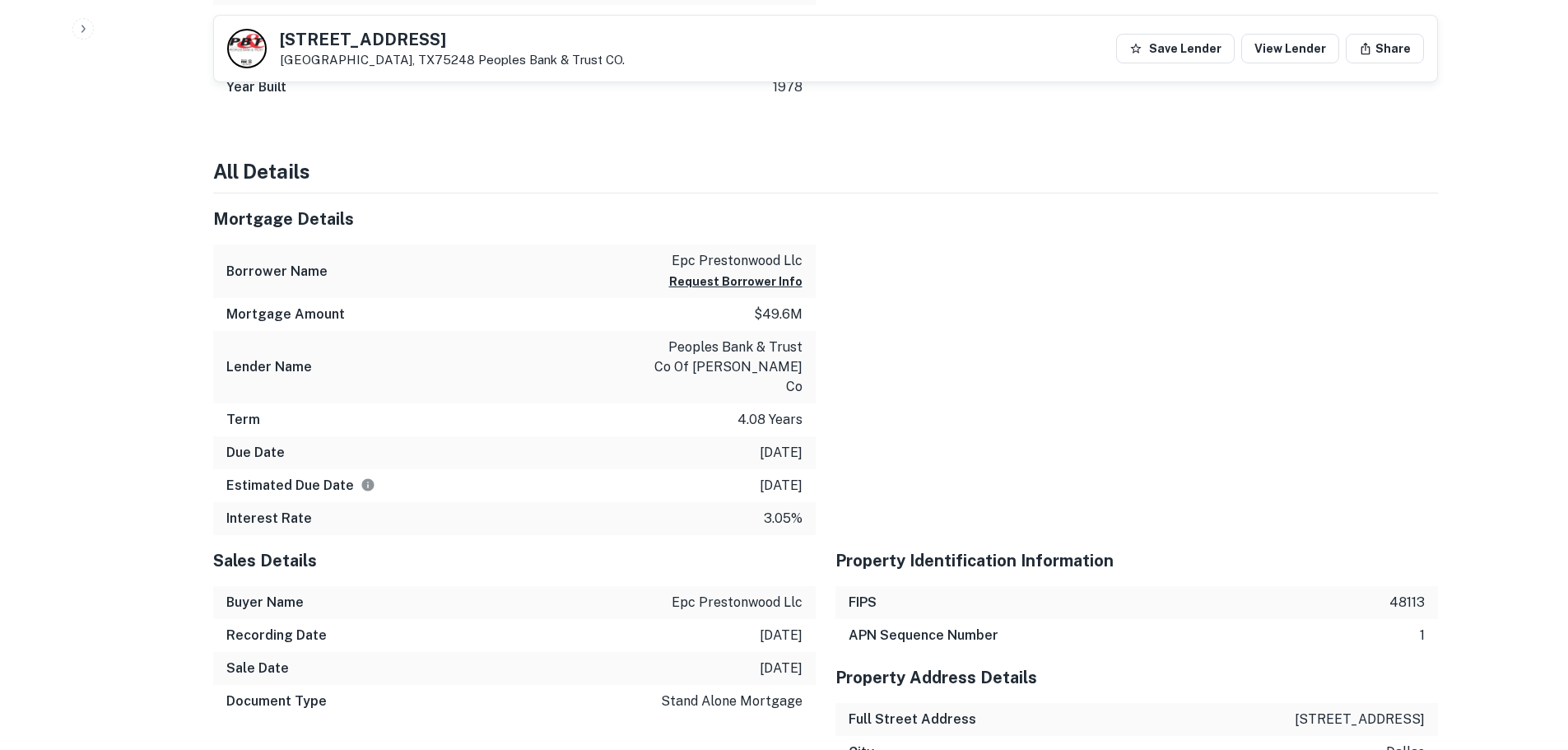
scroll to position [1316, 0]
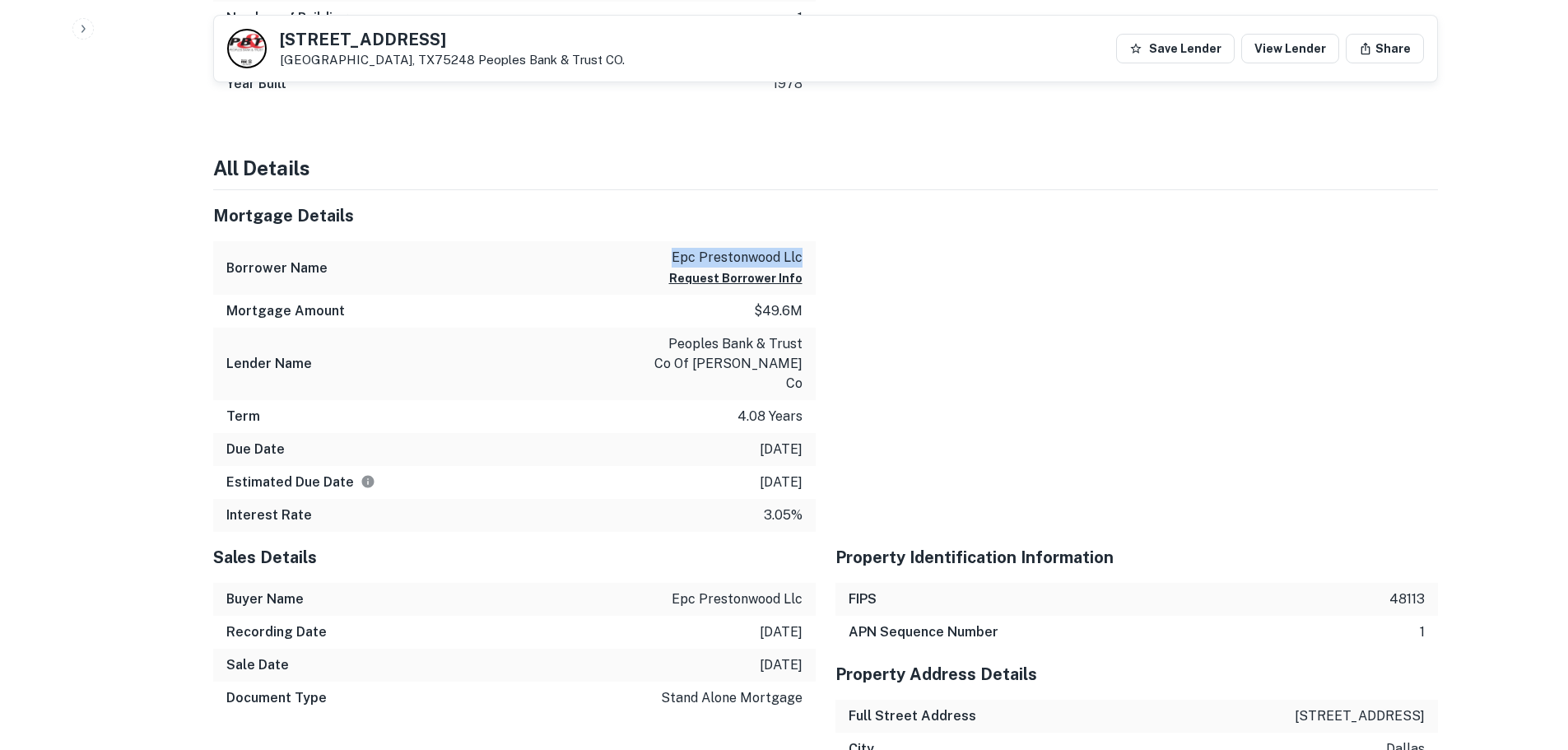
drag, startPoint x: 672, startPoint y: 255, endPoint x: 806, endPoint y: 247, distance: 134.2
click at [806, 247] on div "Borrower Name epc prestonwood llc Request Borrower Info" at bounding box center [514, 268] width 602 height 54
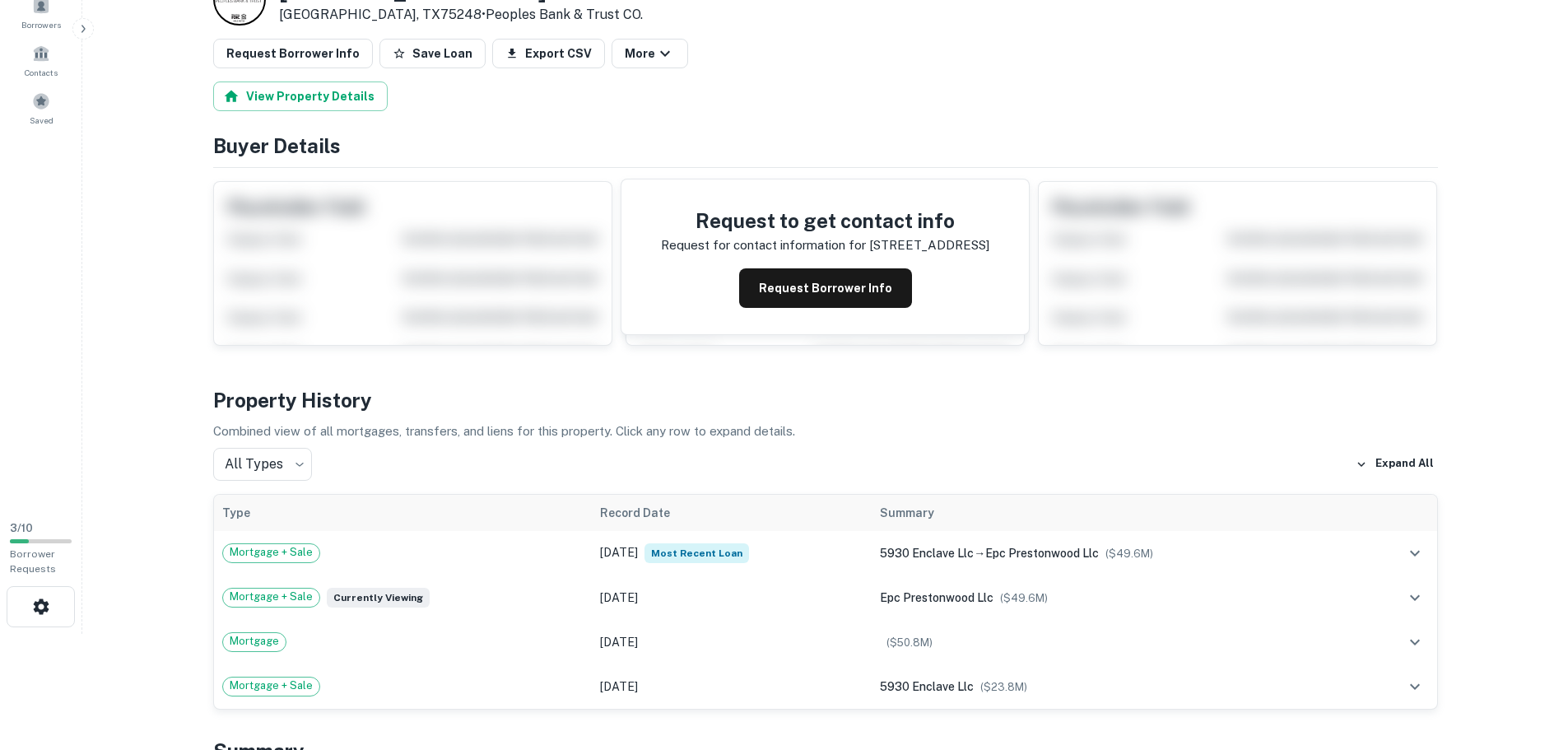
scroll to position [0, 0]
